Goal: Go to known website: Access a specific website the user already knows

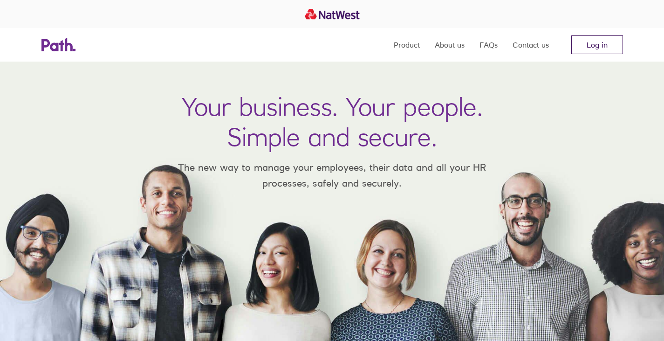
drag, startPoint x: 597, startPoint y: 42, endPoint x: 546, endPoint y: 23, distance: 53.8
click at [596, 42] on link "Log in" at bounding box center [597, 44] width 52 height 19
click at [600, 52] on link "Log in" at bounding box center [597, 44] width 52 height 19
